Goal: Task Accomplishment & Management: Use online tool/utility

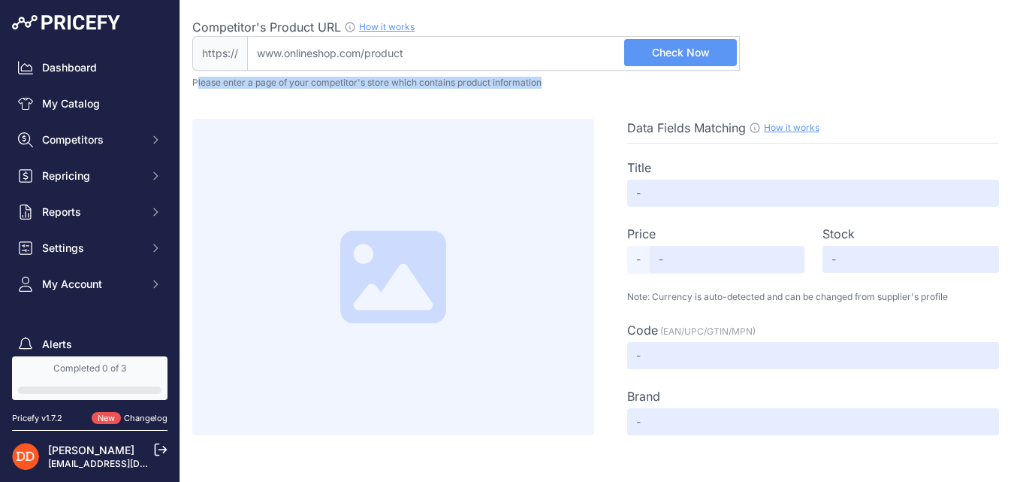
drag, startPoint x: 195, startPoint y: 82, endPoint x: 335, endPoint y: 91, distance: 140.0
click at [335, 91] on div "Competitor's Product URL How it works In order to create your competitor's extr…" at bounding box center [603, 217] width 822 height 435
drag, startPoint x: 192, startPoint y: 87, endPoint x: 554, endPoint y: 93, distance: 361.4
click at [554, 93] on div "Competitor's Product URL How it works In order to create your competitor's extr…" at bounding box center [603, 217] width 822 height 435
copy div "Please enter a page of your competitor's store which contains product informati…"
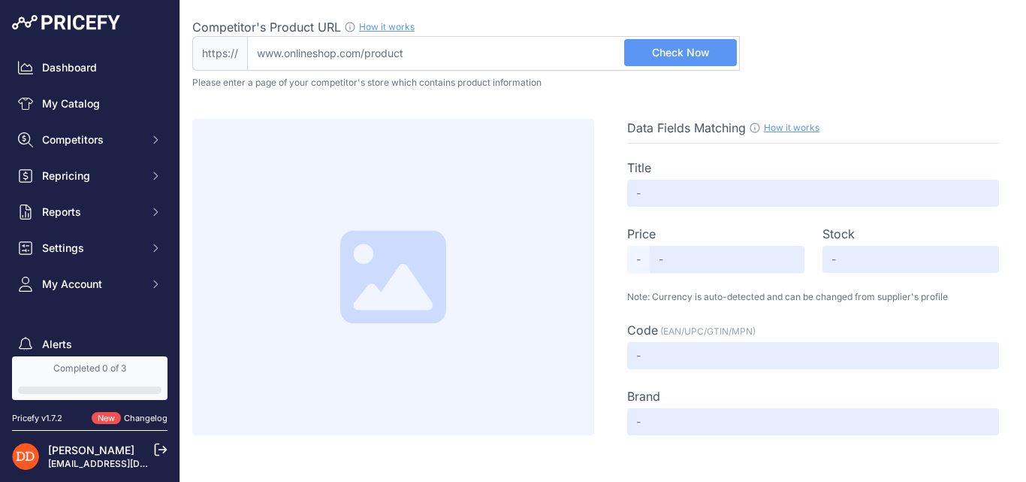
drag, startPoint x: 662, startPoint y: 128, endPoint x: 642, endPoint y: 129, distance: 19.5
click at [642, 129] on span "Data Fields Matching" at bounding box center [686, 127] width 119 height 15
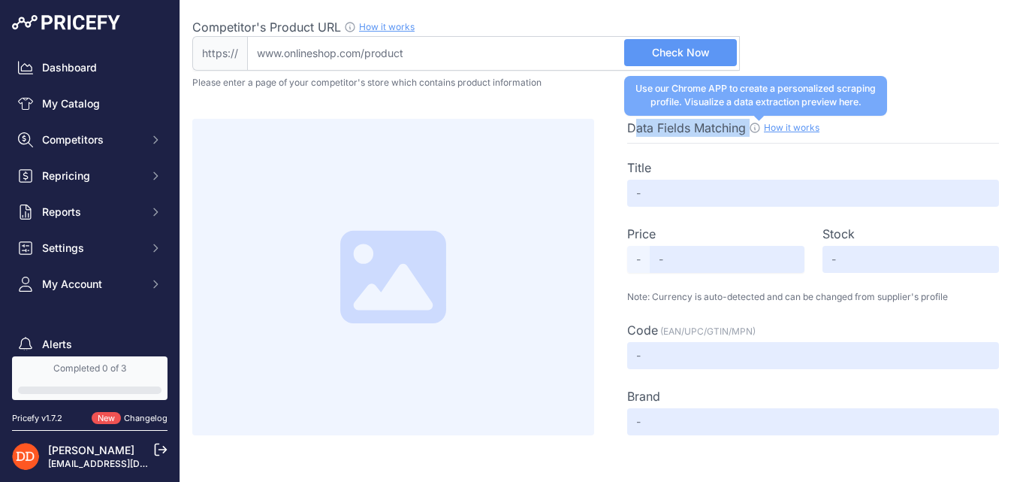
drag, startPoint x: 633, startPoint y: 127, endPoint x: 747, endPoint y: 130, distance: 114.2
click at [749, 130] on div "Data Fields Matching How it works Use our Chrome APP to create a personalized s…" at bounding box center [813, 128] width 372 height 18
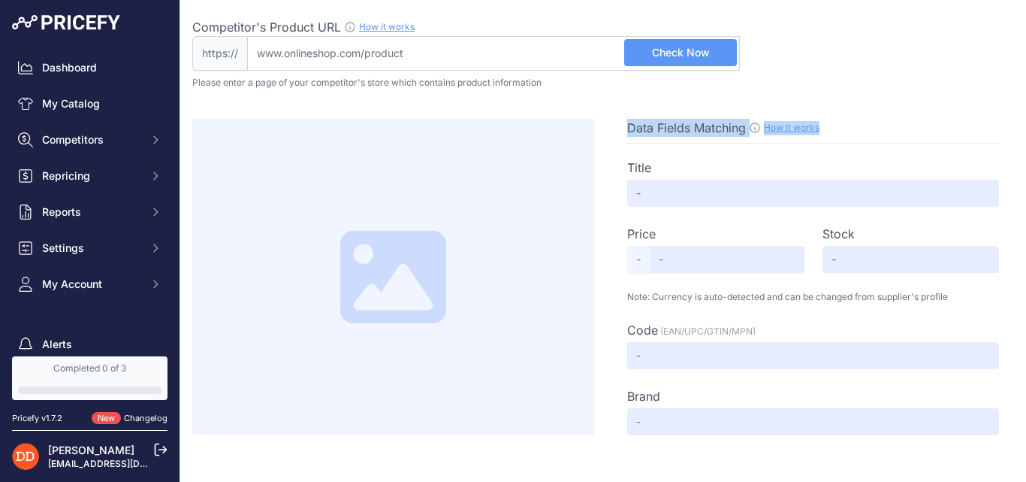
drag, startPoint x: 630, startPoint y: 126, endPoint x: 825, endPoint y: 119, distance: 194.7
click at [825, 119] on div "Data Fields Matching How it works Use our Chrome APP to create a personalized s…" at bounding box center [813, 128] width 372 height 18
copy div "Data Fields Matching How it works"
click at [775, 77] on p "Please enter a page of your competitor's store which contains product informati…" at bounding box center [603, 83] width 822 height 12
drag, startPoint x: 656, startPoint y: 231, endPoint x: 626, endPoint y: 235, distance: 30.3
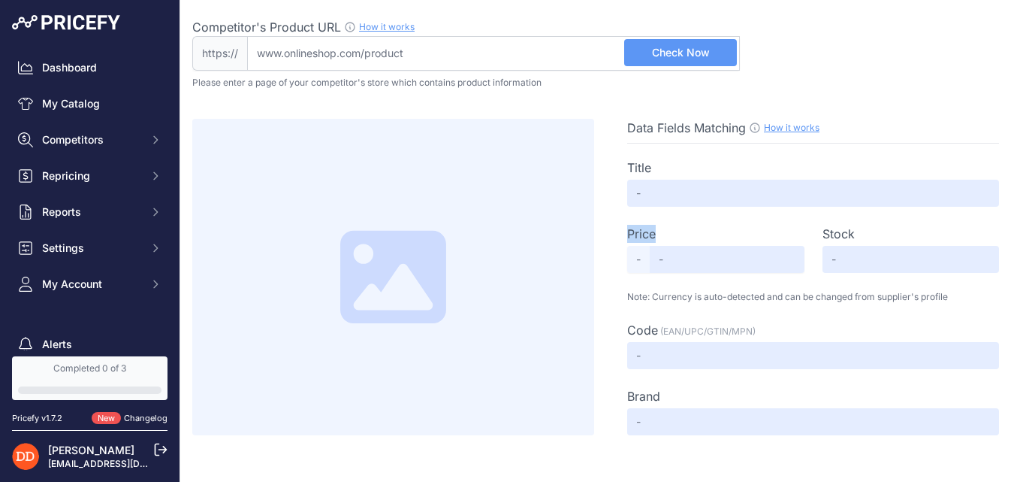
click at [626, 235] on div "Data Fields Matching How it works Use our Chrome APP to create a personalized s…" at bounding box center [813, 277] width 402 height 316
copy label "Price"
drag, startPoint x: 827, startPoint y: 231, endPoint x: 860, endPoint y: 236, distance: 33.5
click at [860, 236] on div "Stock" at bounding box center [911, 234] width 177 height 18
copy label "Stock"
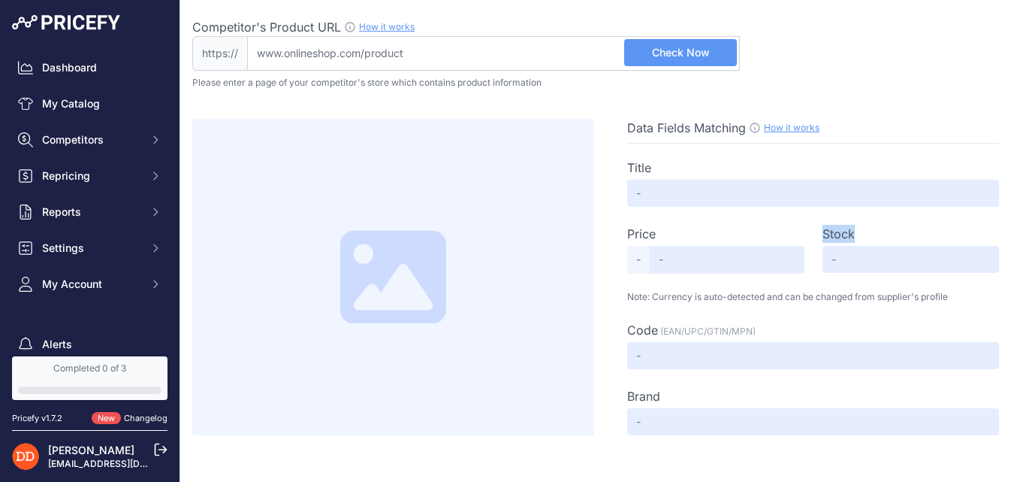
drag, startPoint x: 628, startPoint y: 297, endPoint x: 971, endPoint y: 287, distance: 343.5
click at [971, 287] on div "Title Price Select Info - Stock" at bounding box center [813, 288] width 372 height 291
copy p "Note: Currency is auto-detected and can be changed from supplier's profile"
copy label "Code (EAN/UPC/GTIN/MPN)"
drag, startPoint x: 630, startPoint y: 328, endPoint x: 770, endPoint y: 329, distance: 139.7
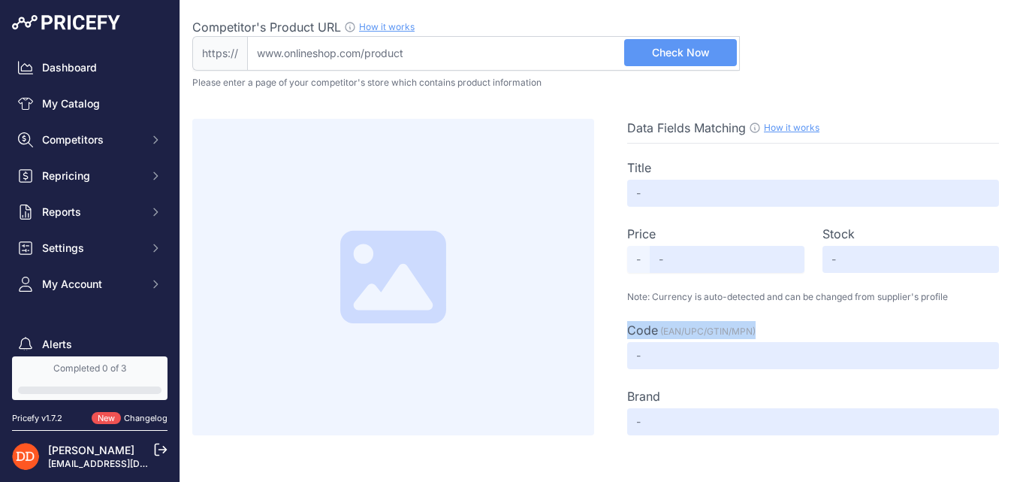
click at [770, 329] on div "Code (EAN/UPC/GTIN/MPN) Select Info" at bounding box center [813, 330] width 372 height 18
click at [838, 62] on div "Competitor's Product URL How it works In order to create your competitor's extr…" at bounding box center [603, 44] width 822 height 53
